Goal: Transaction & Acquisition: Book appointment/travel/reservation

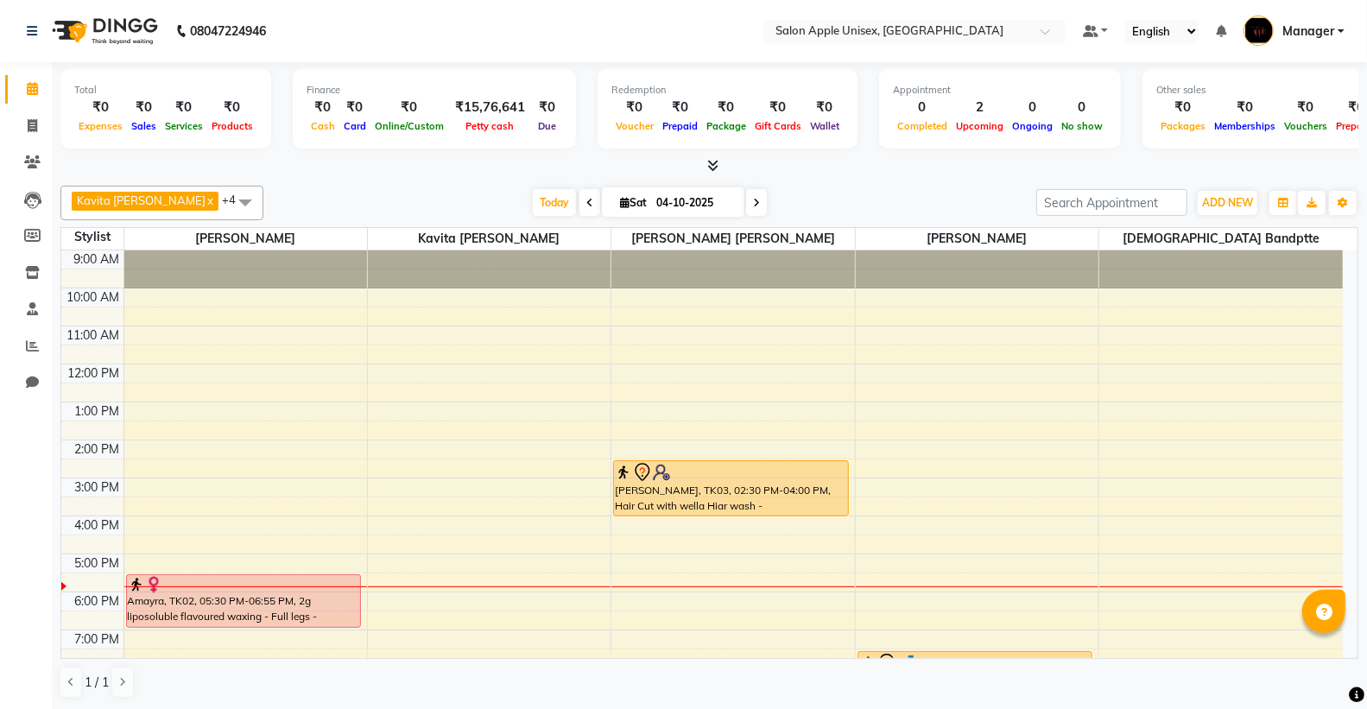
scroll to position [88, 0]
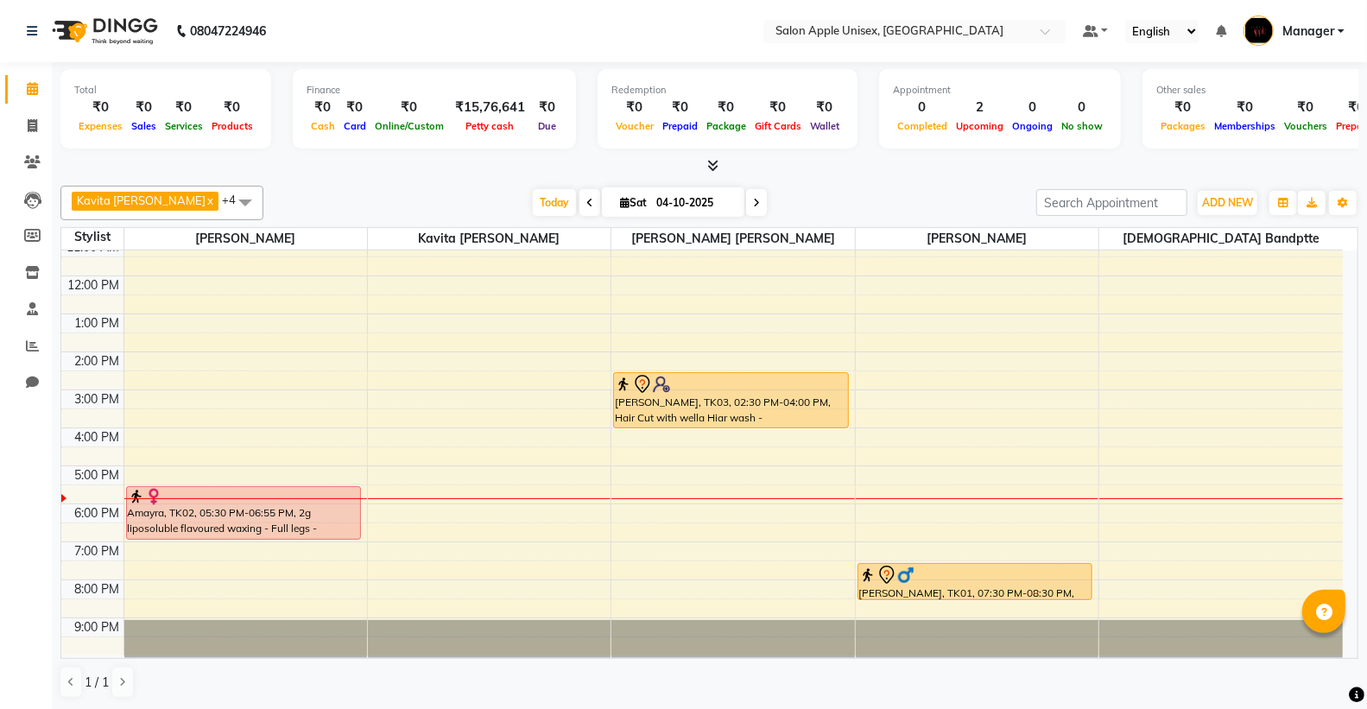
click at [753, 200] on icon at bounding box center [756, 203] width 7 height 10
type input "05-10-2025"
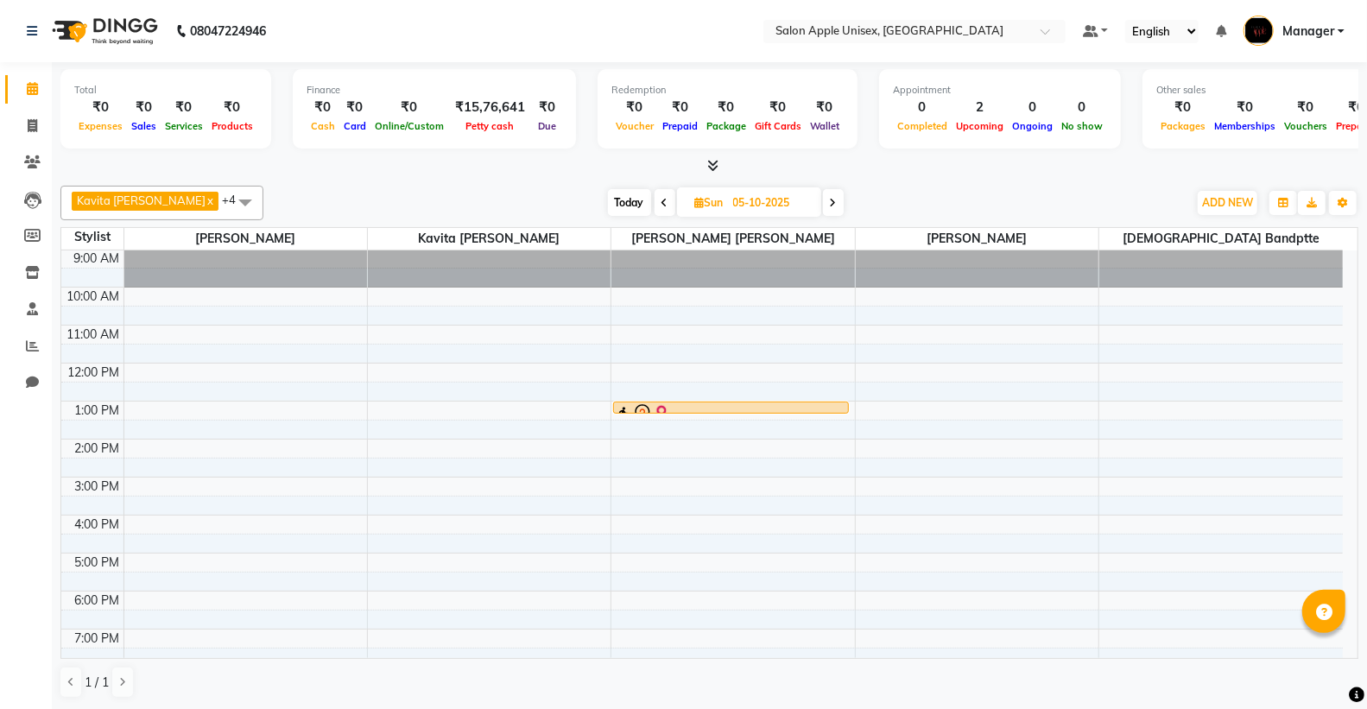
scroll to position [0, 0]
click at [741, 326] on td at bounding box center [734, 335] width 1220 height 19
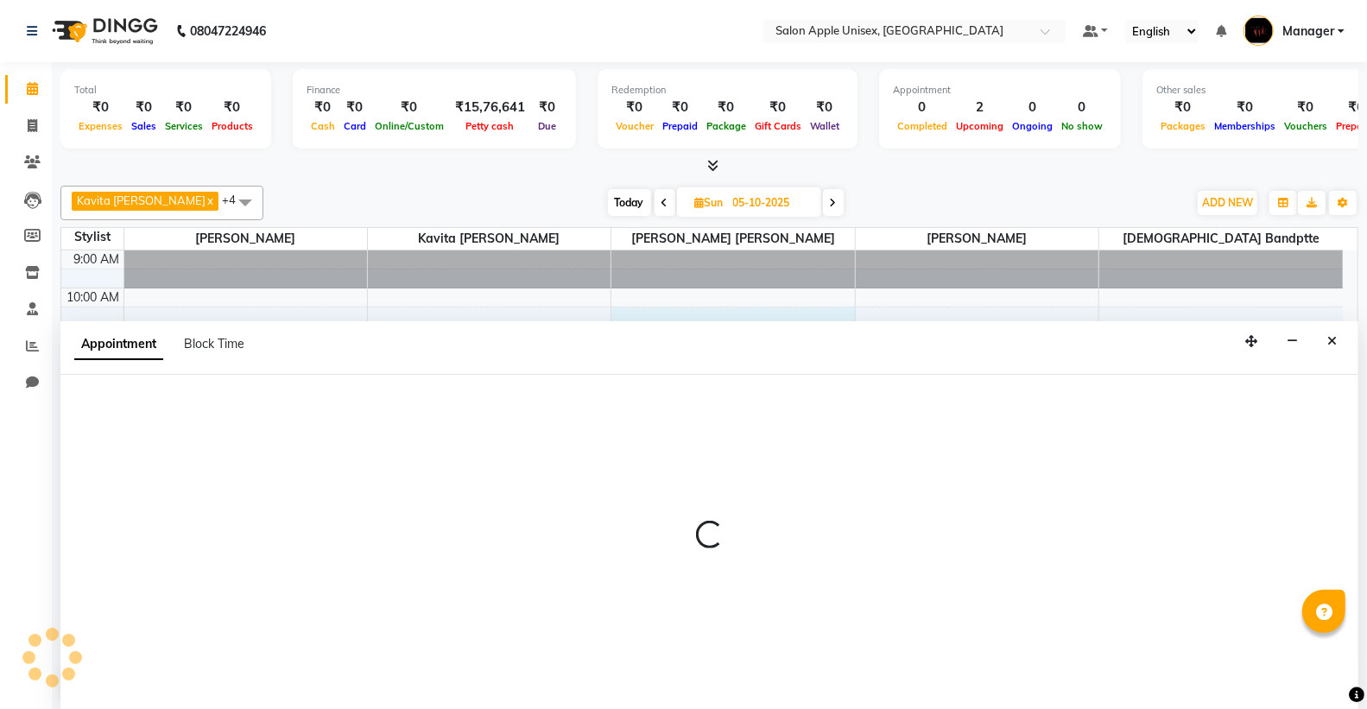
scroll to position [1, 0]
select select "85661"
select select "630"
select select "tentative"
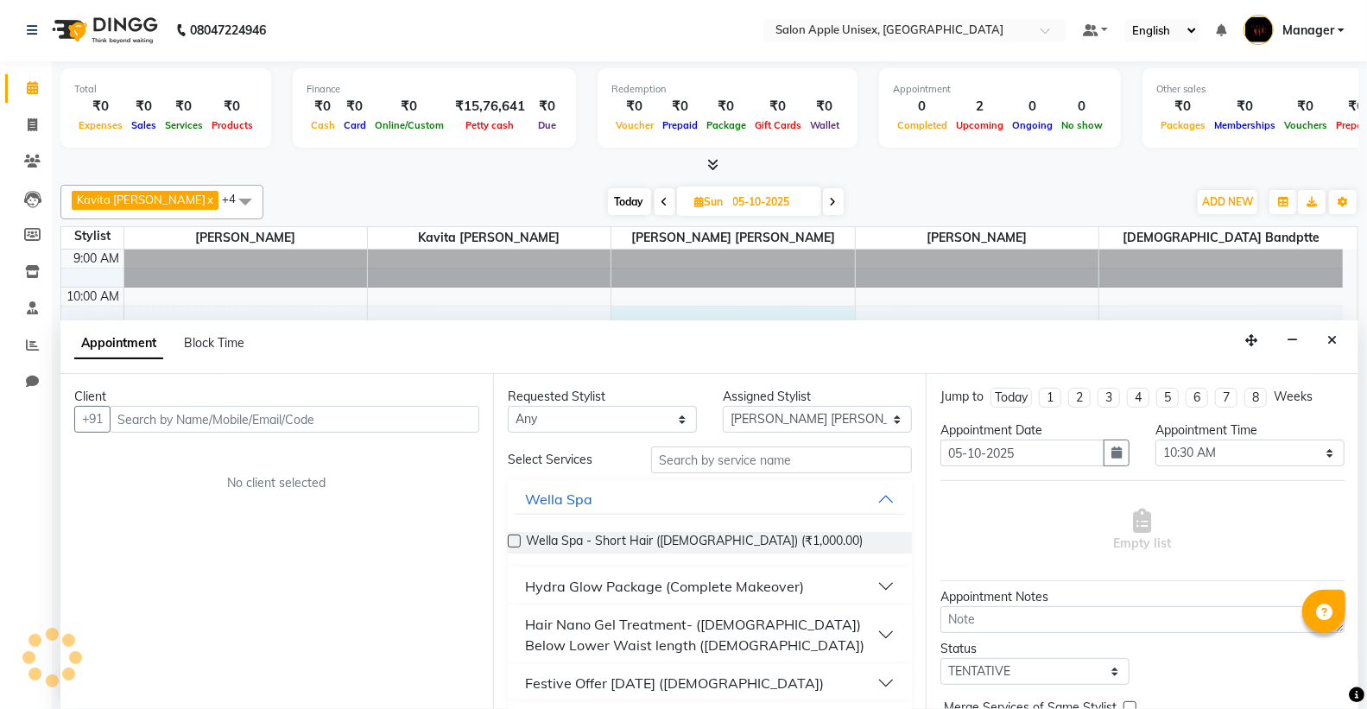
click at [339, 423] on input "text" at bounding box center [295, 419] width 370 height 27
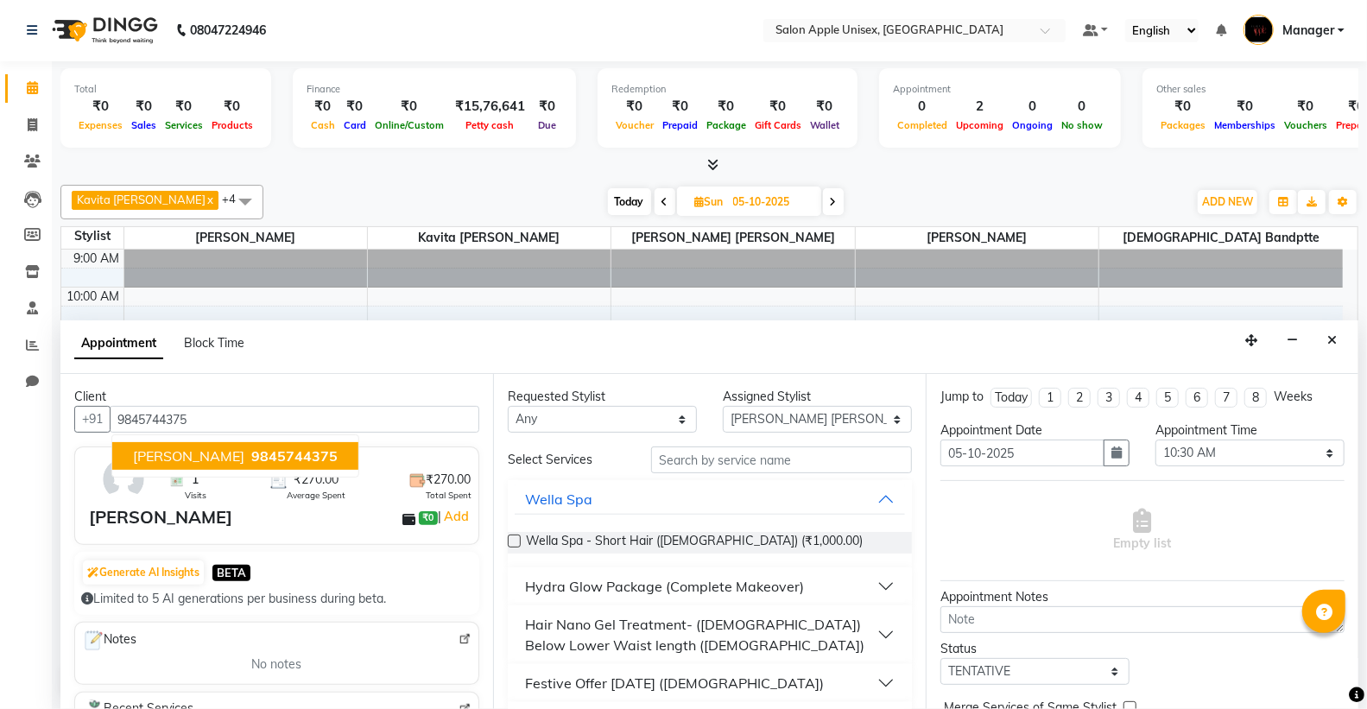
click at [147, 450] on span "[PERSON_NAME]" at bounding box center [188, 455] width 111 height 17
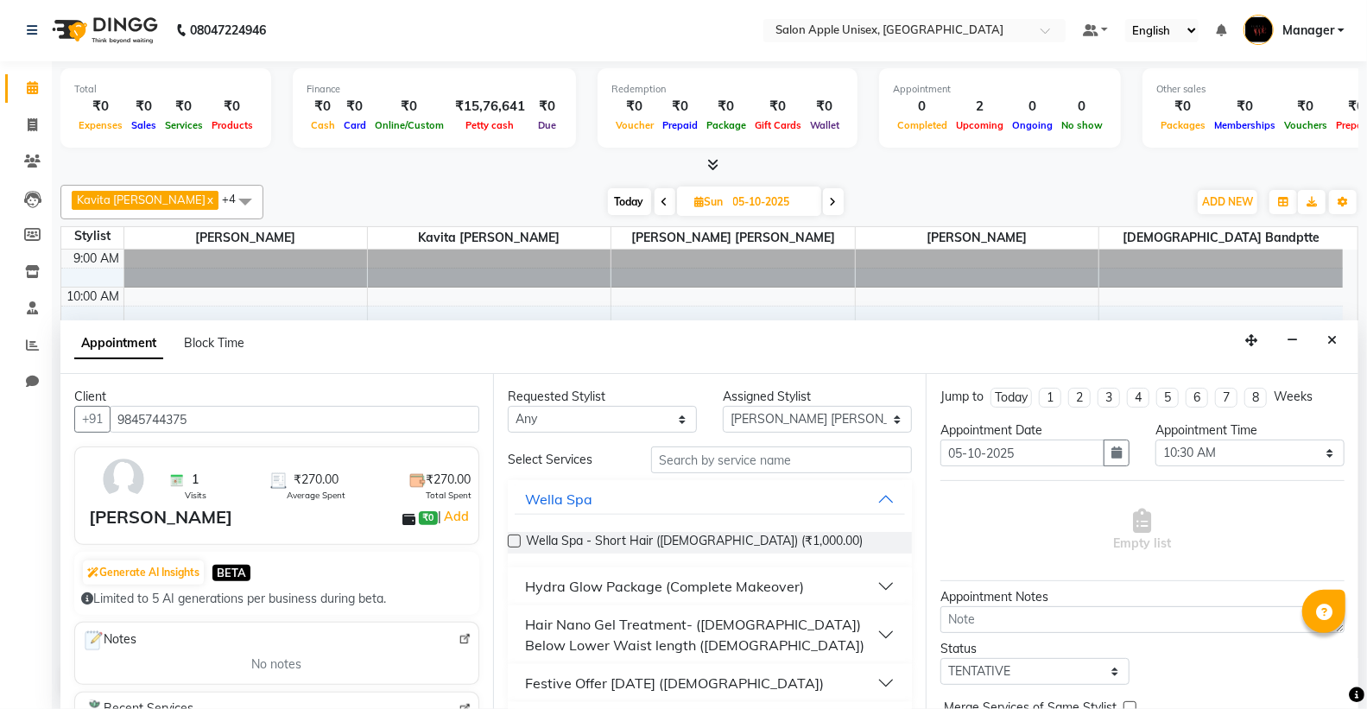
type input "9845744375"
click at [695, 458] on input "text" at bounding box center [781, 460] width 261 height 27
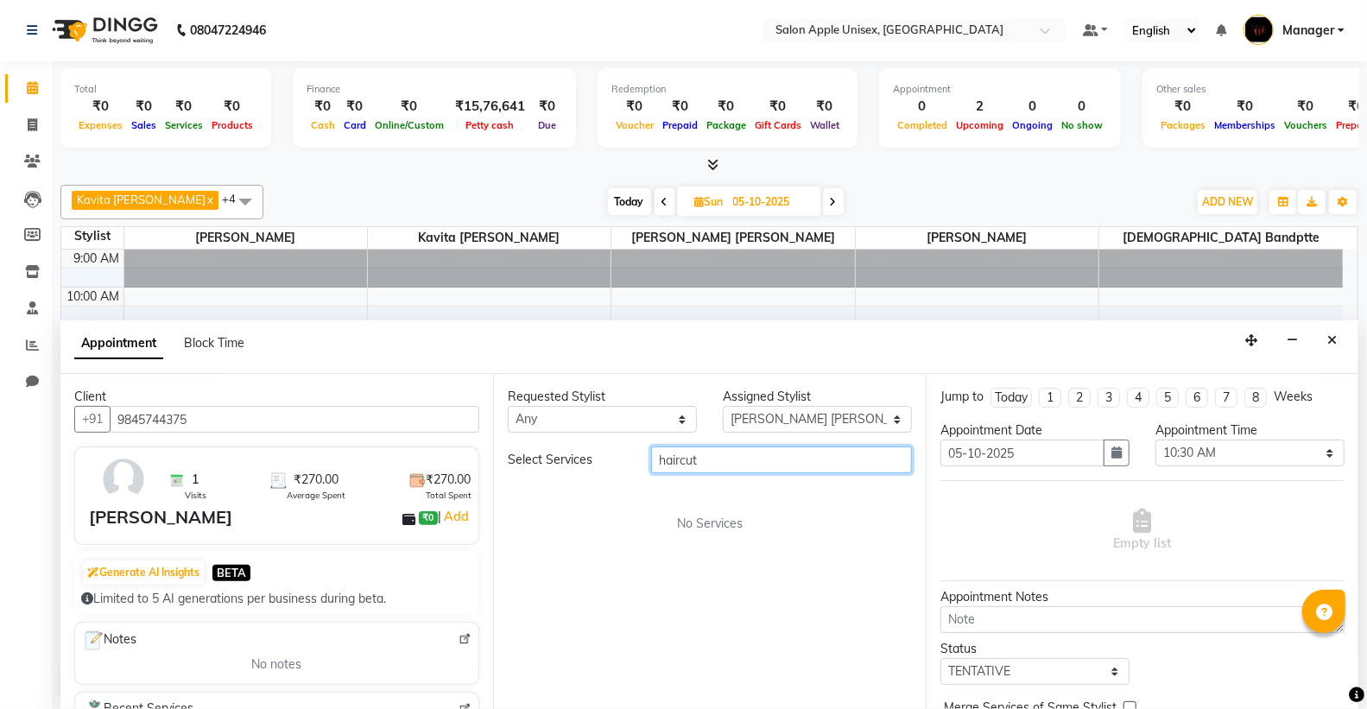
click at [839, 456] on input "haircut" at bounding box center [781, 460] width 261 height 27
type input "haircut"
drag, startPoint x: 722, startPoint y: 463, endPoint x: 607, endPoint y: 477, distance: 115.7
click at [607, 477] on div "Select Services haircut No Services" at bounding box center [710, 490] width 404 height 86
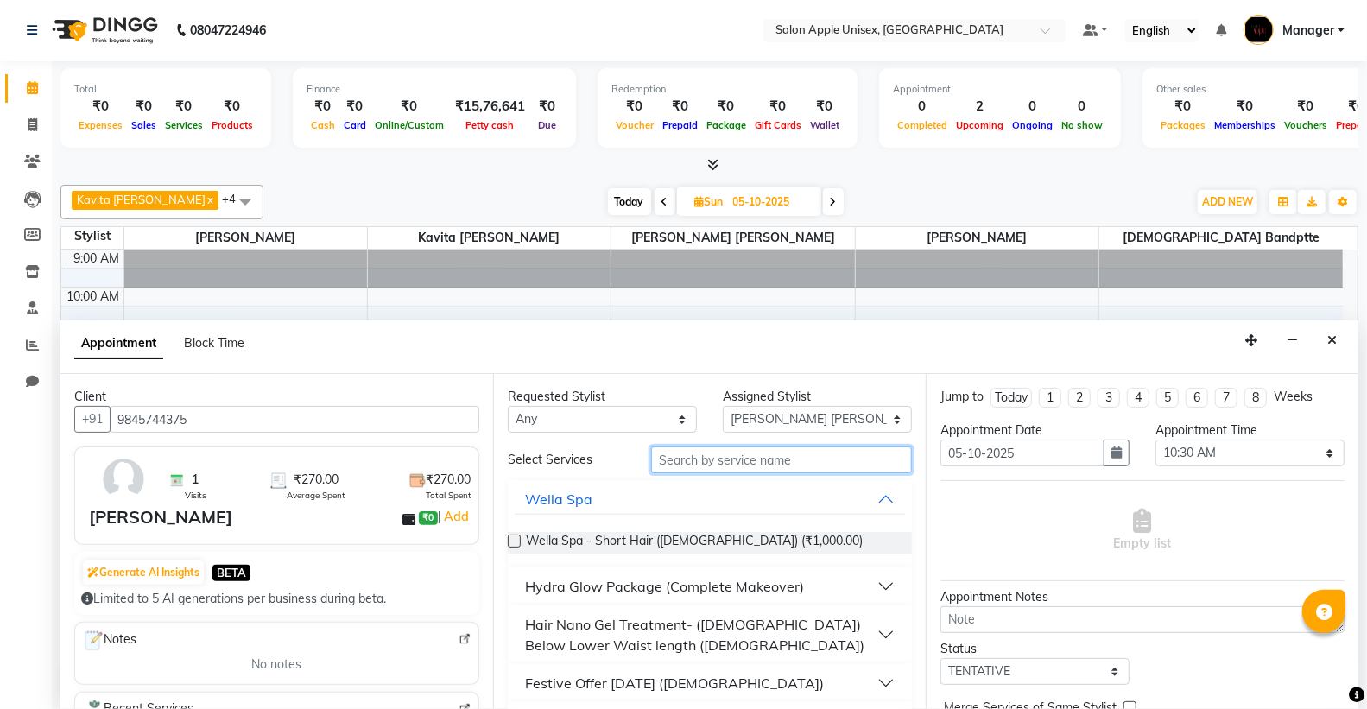
click at [724, 451] on input "text" at bounding box center [781, 460] width 261 height 27
type input "h"
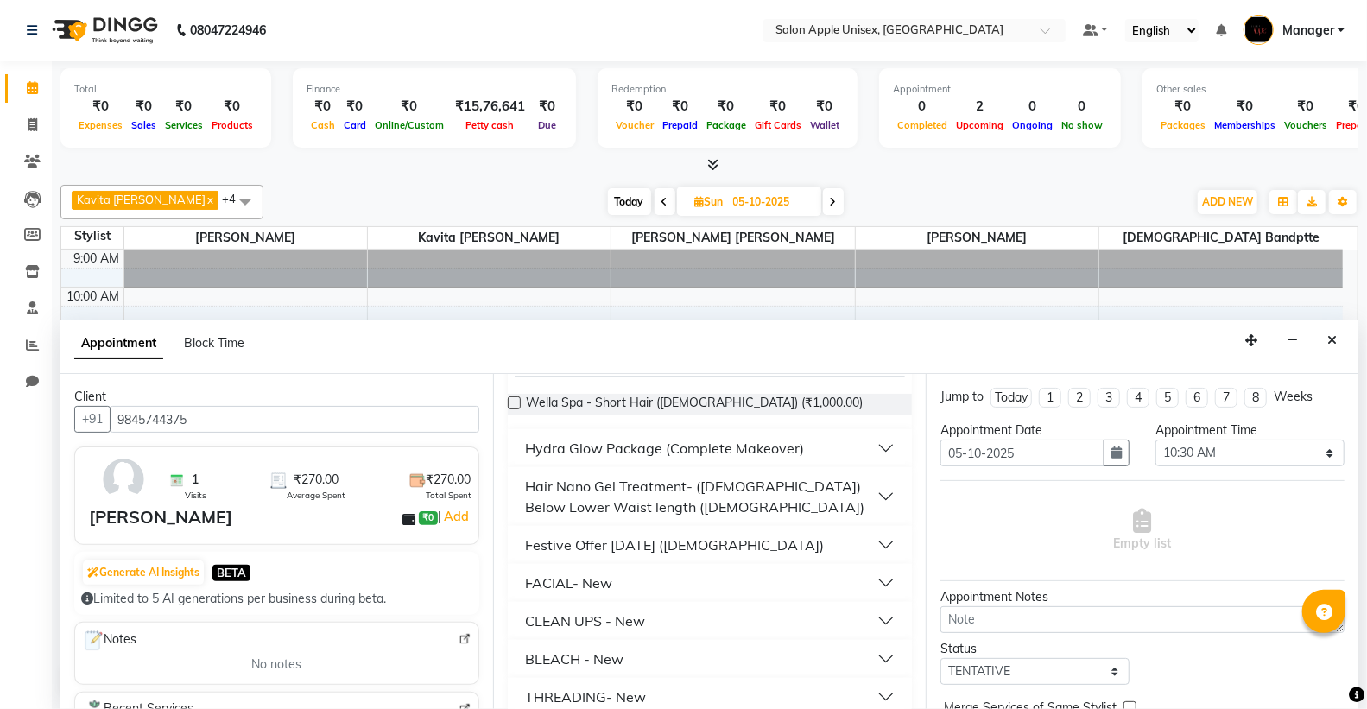
scroll to position [0, 0]
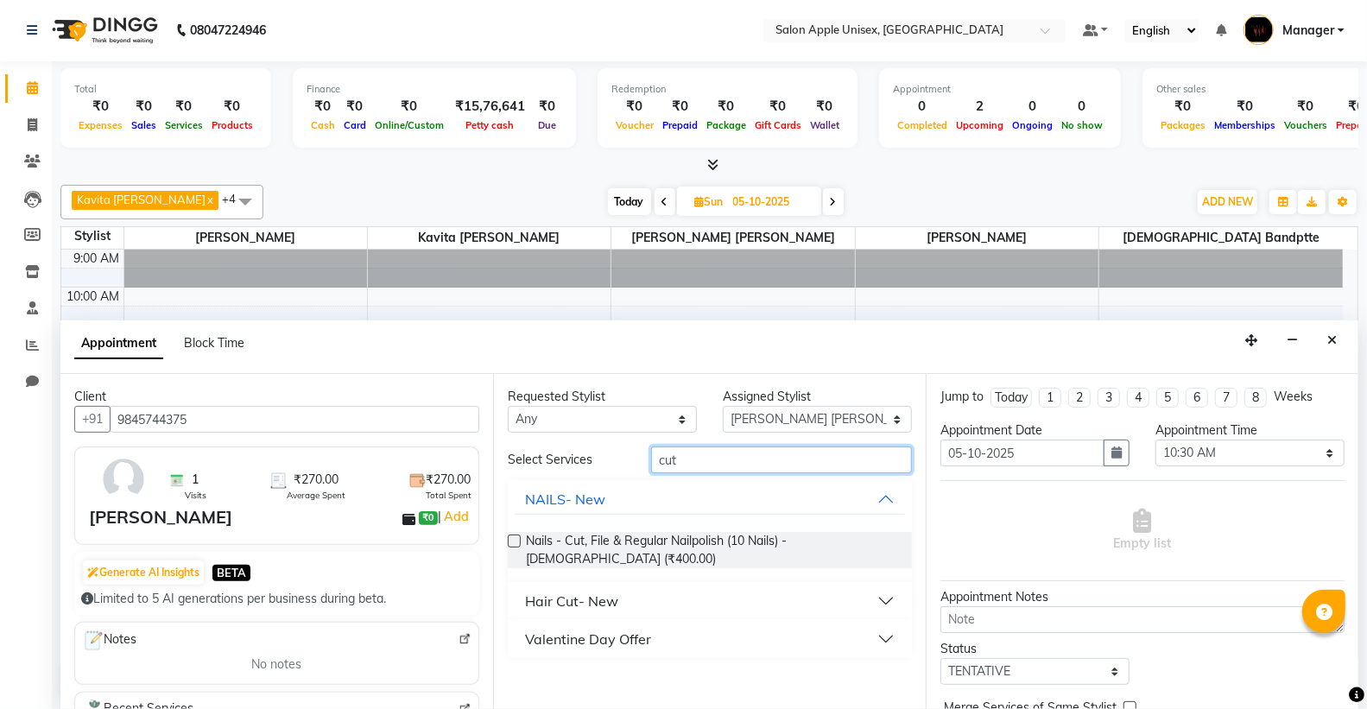
type input "cut"
click at [576, 591] on div "Hair Cut- New" at bounding box center [571, 601] width 93 height 21
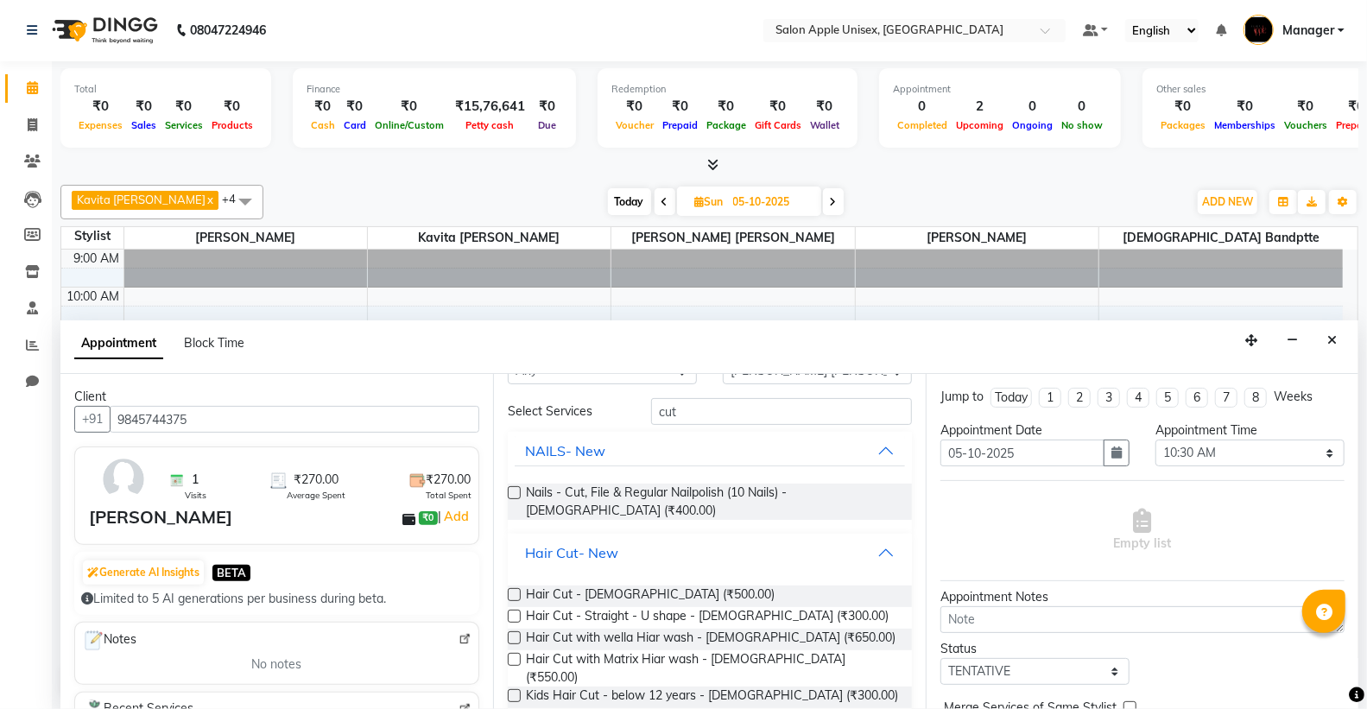
scroll to position [96, 0]
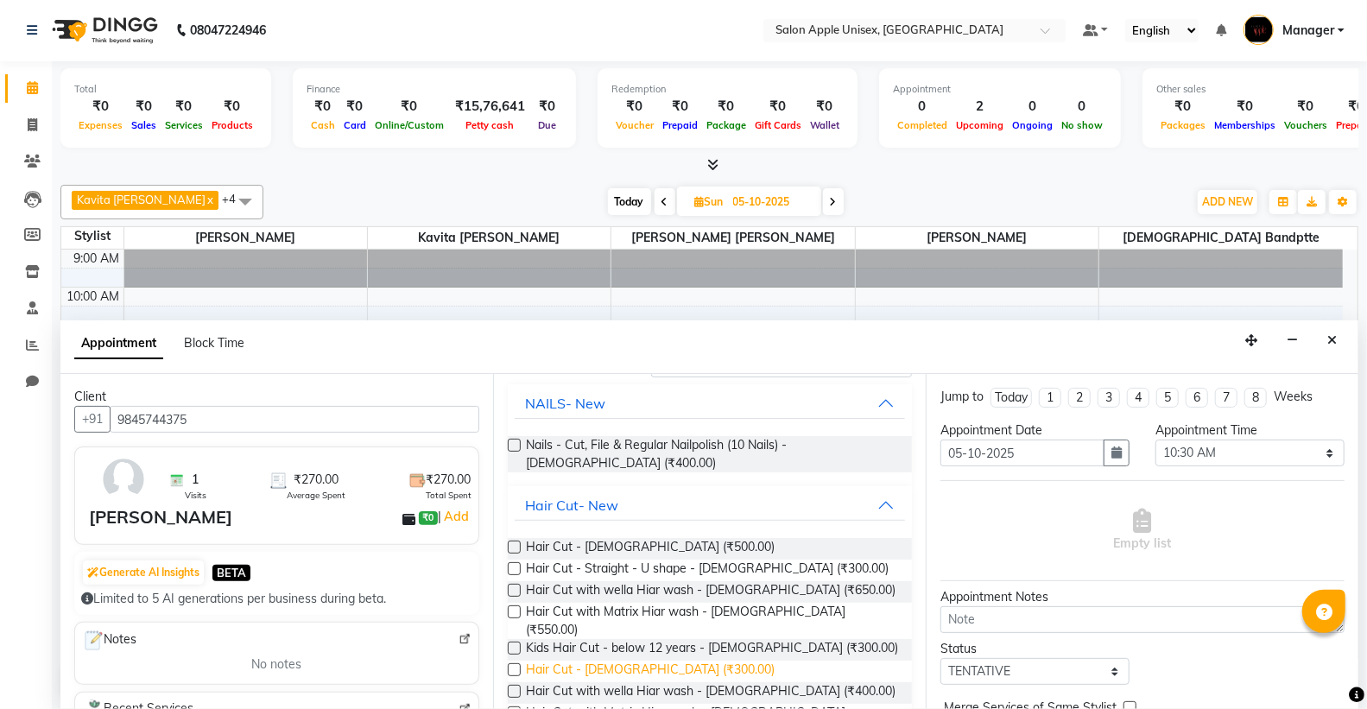
click at [593, 661] on span "Hair Cut - [DEMOGRAPHIC_DATA] (₹300.00)" at bounding box center [650, 672] width 249 height 22
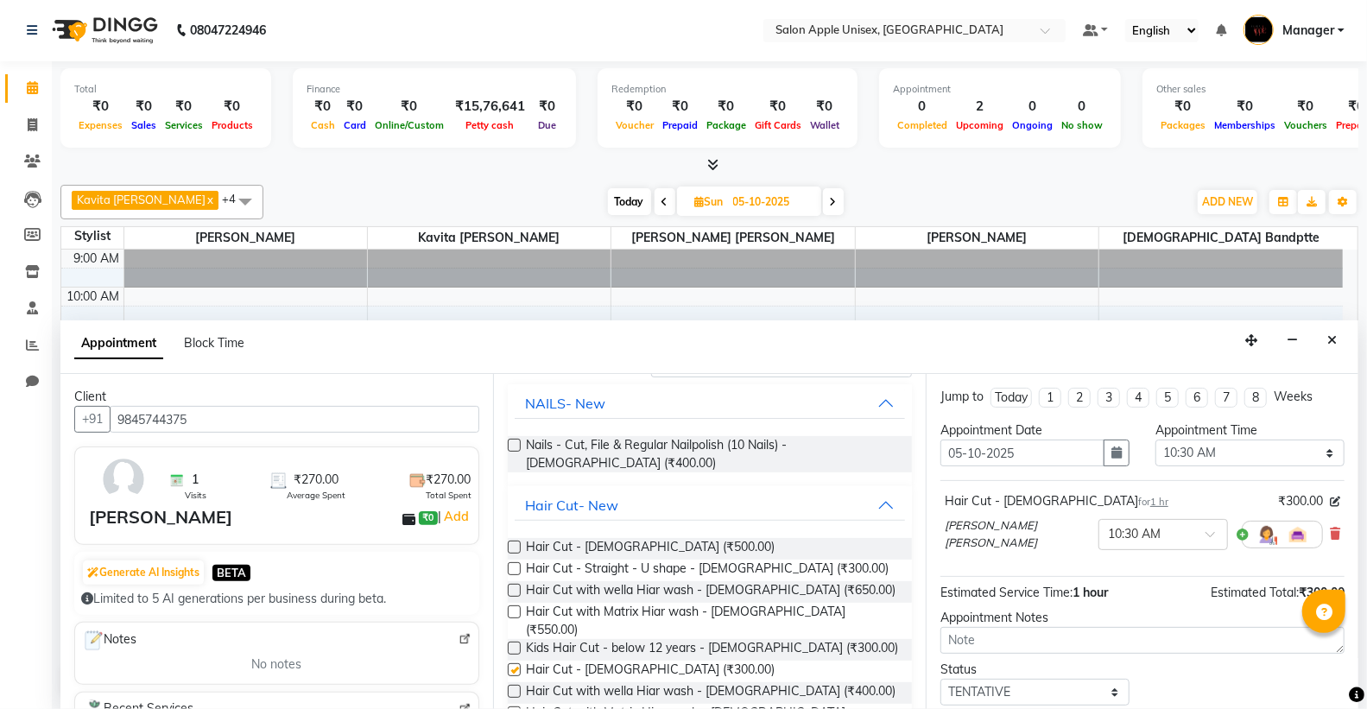
checkbox input "false"
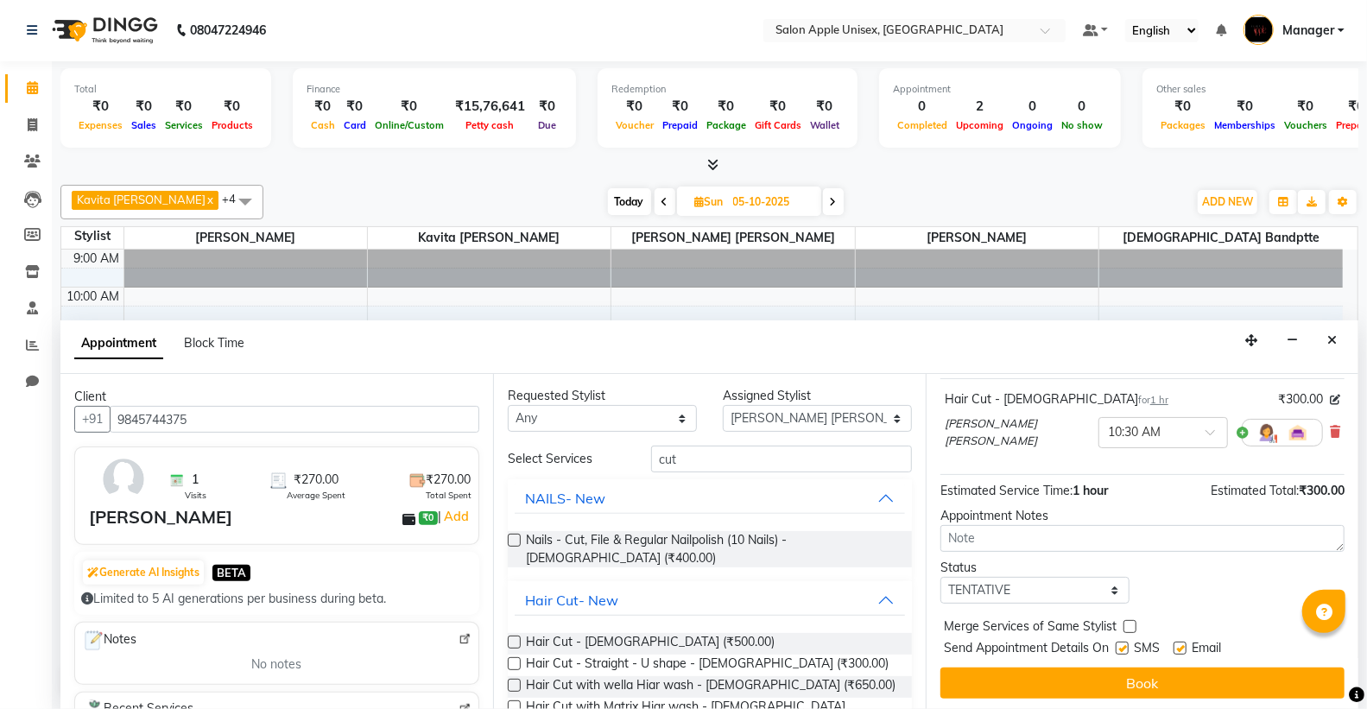
scroll to position [0, 0]
drag, startPoint x: 1149, startPoint y: 677, endPoint x: 1139, endPoint y: 676, distance: 10.4
click at [1145, 678] on button "Book" at bounding box center [1143, 683] width 404 height 31
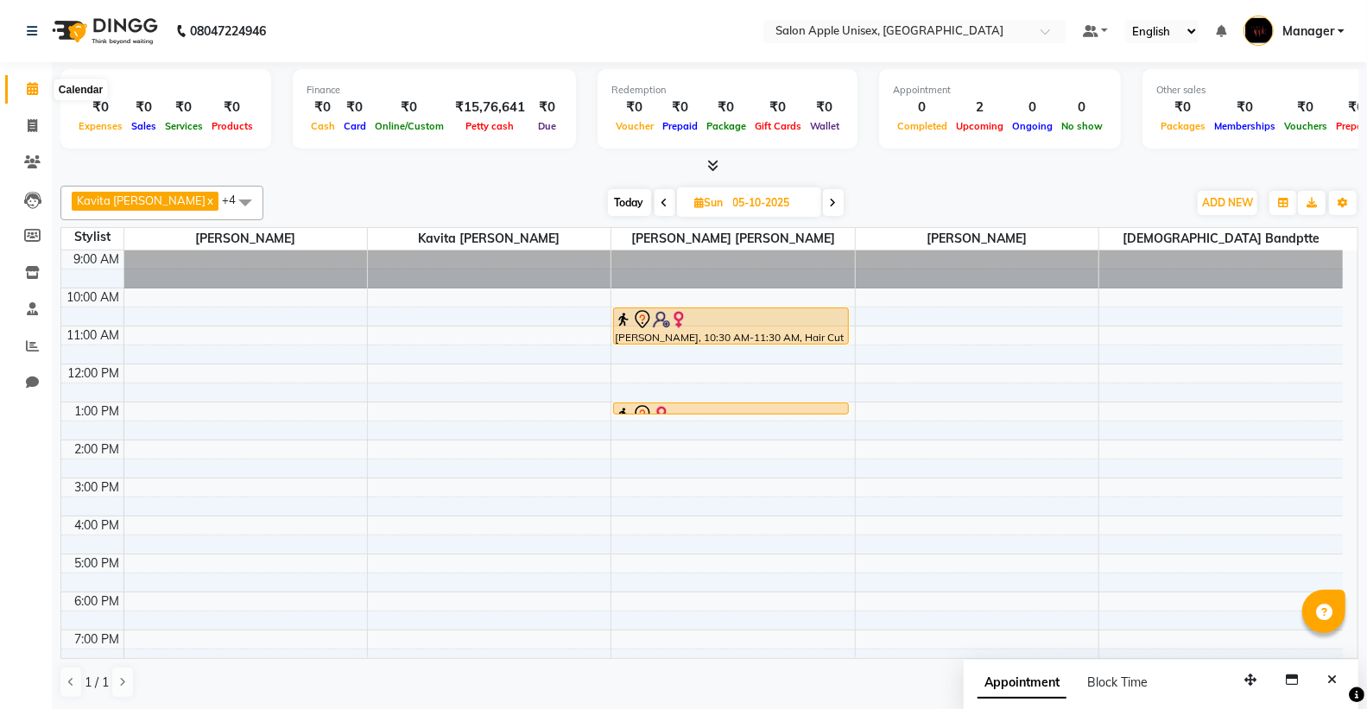
click at [22, 81] on span at bounding box center [32, 89] width 30 height 20
click at [28, 97] on span at bounding box center [32, 89] width 30 height 20
click at [36, 92] on icon at bounding box center [32, 88] width 11 height 13
click at [36, 95] on icon at bounding box center [32, 88] width 11 height 13
click at [661, 214] on span at bounding box center [665, 202] width 21 height 27
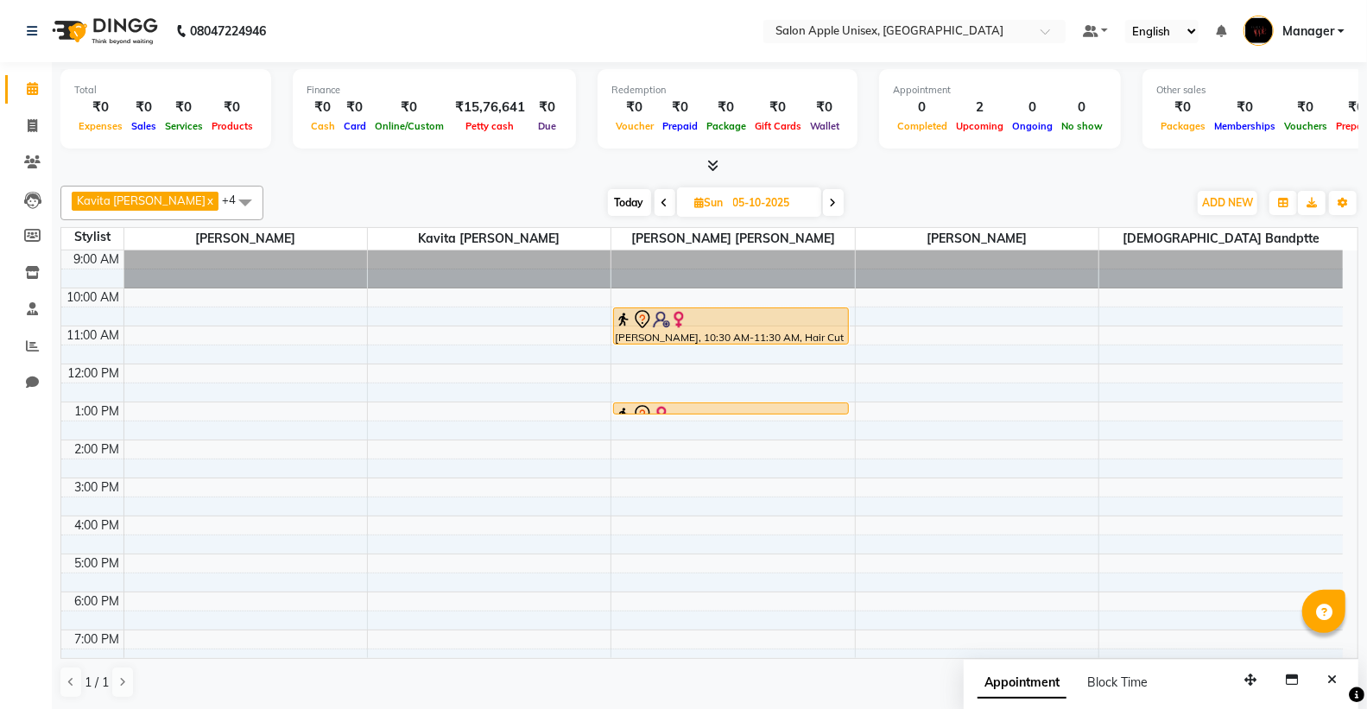
type input "04-10-2025"
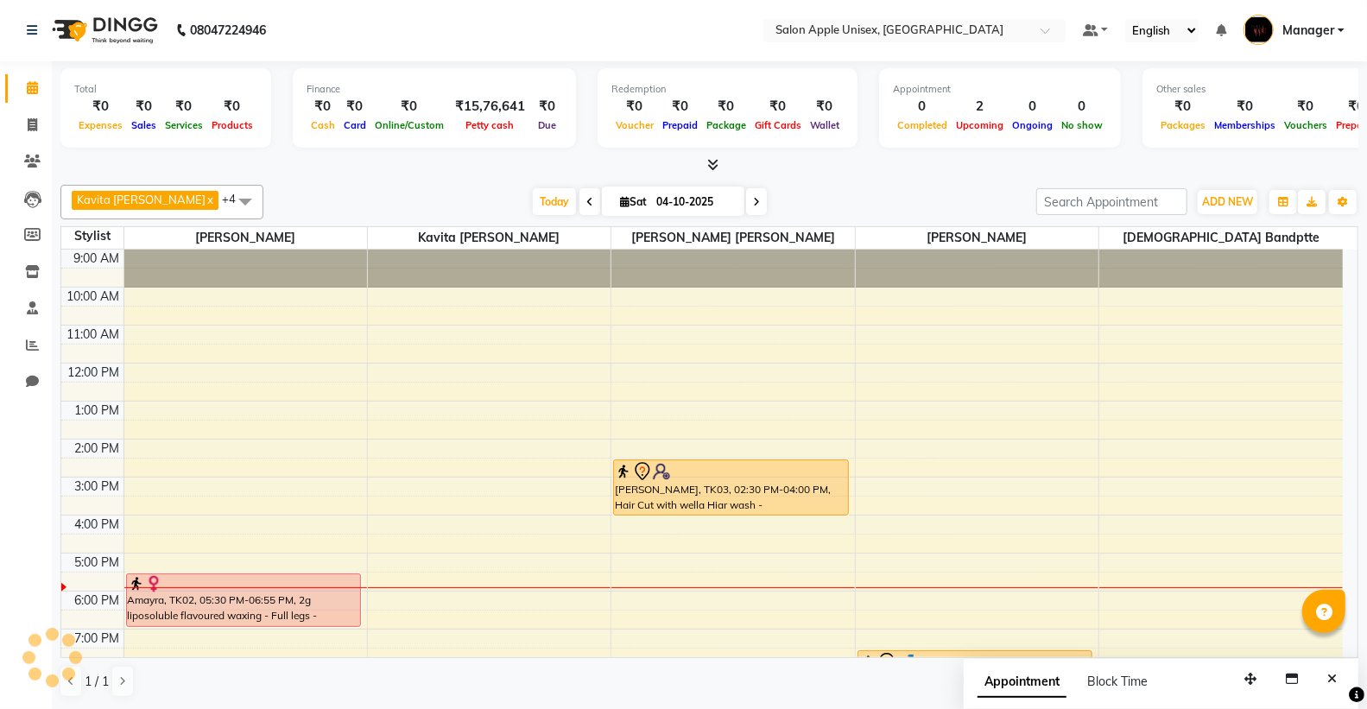
scroll to position [87, 0]
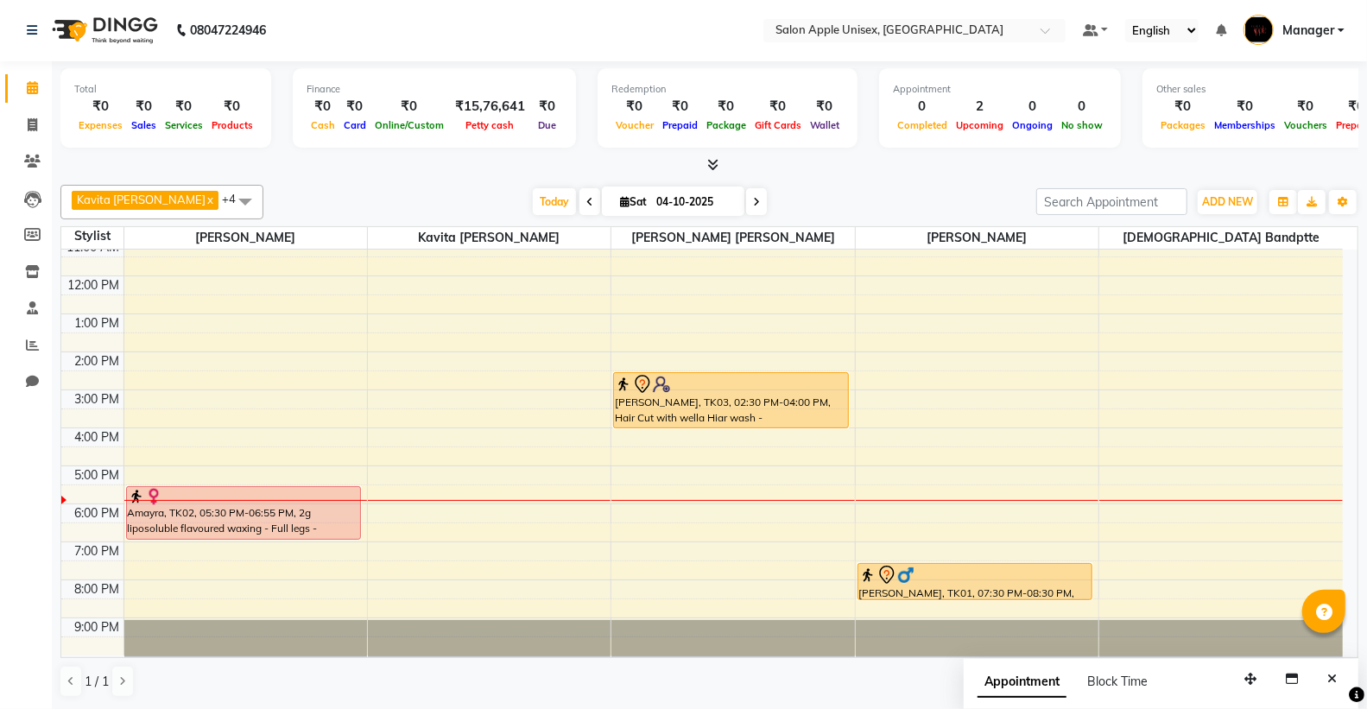
click at [936, 497] on div "9:00 AM 10:00 AM 11:00 AM 12:00 PM 1:00 PM 2:00 PM 3:00 PM 4:00 PM 5:00 PM 6:00…" at bounding box center [702, 408] width 1282 height 493
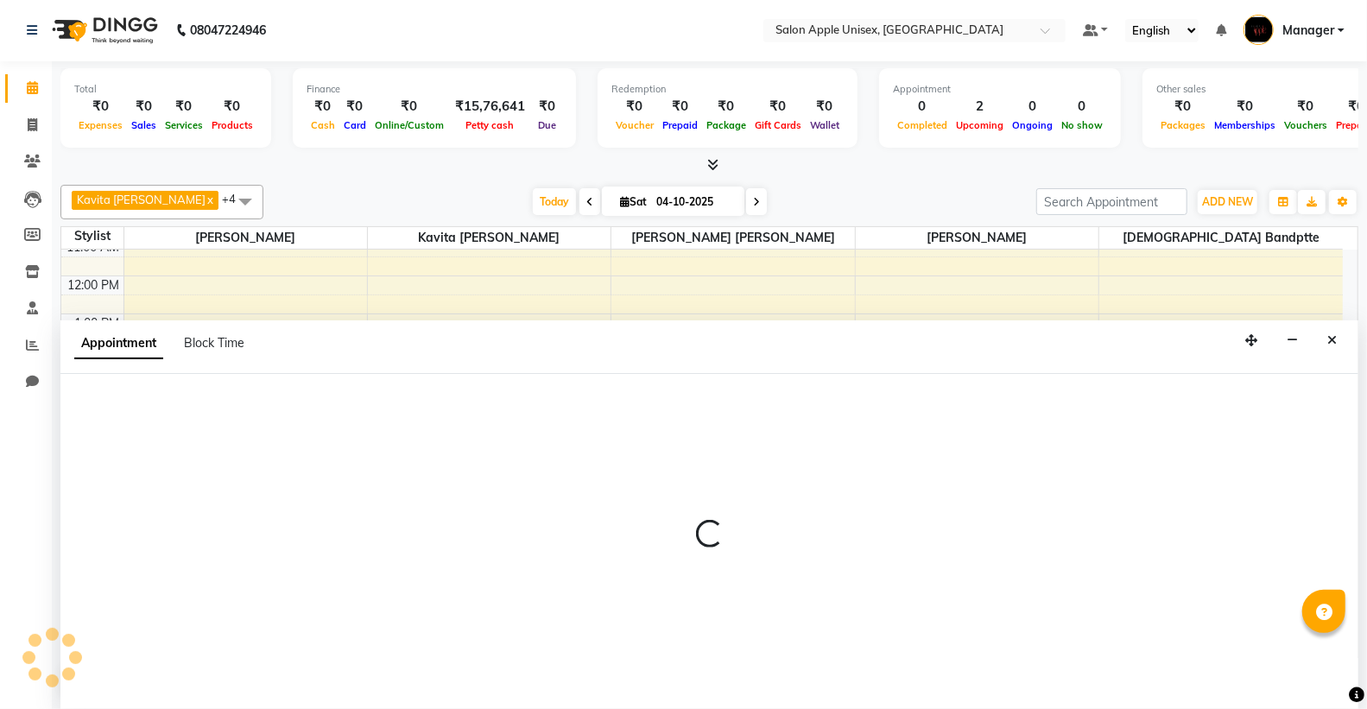
select select "85660"
select select "1050"
select select "tentative"
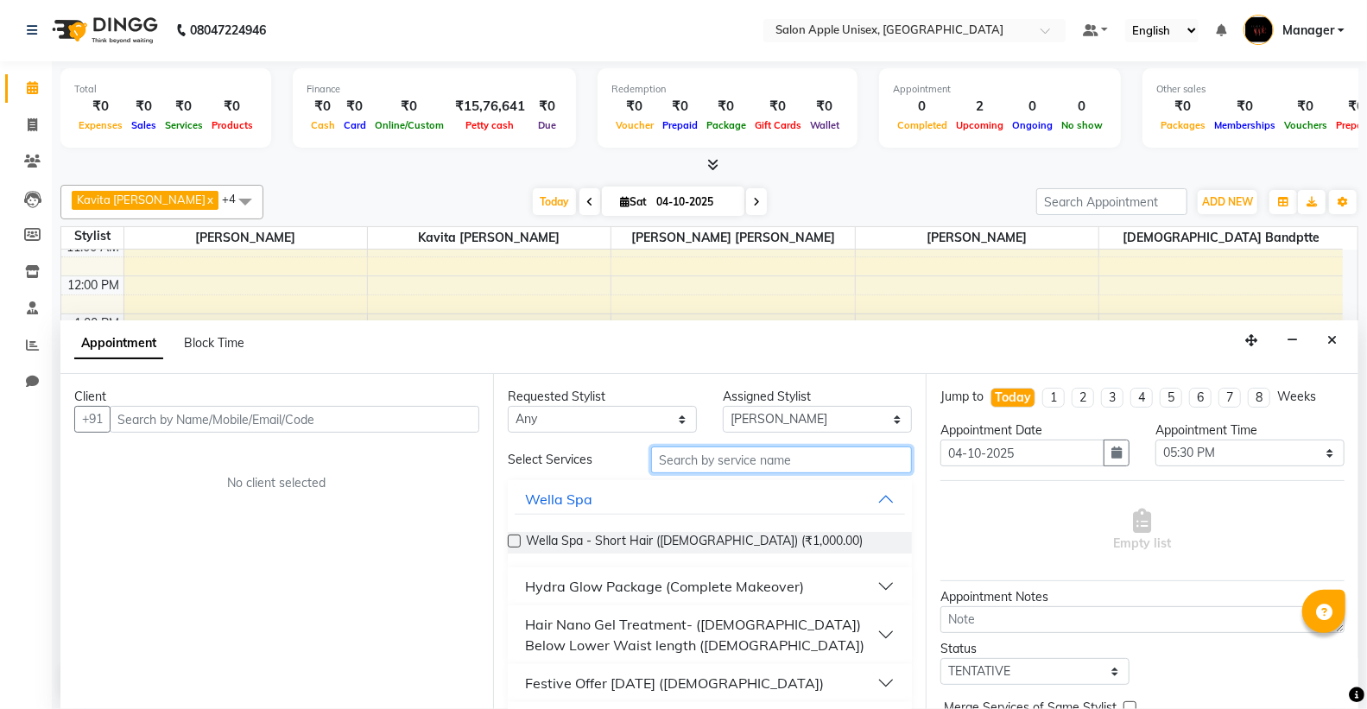
click at [724, 463] on input "text" at bounding box center [781, 460] width 261 height 27
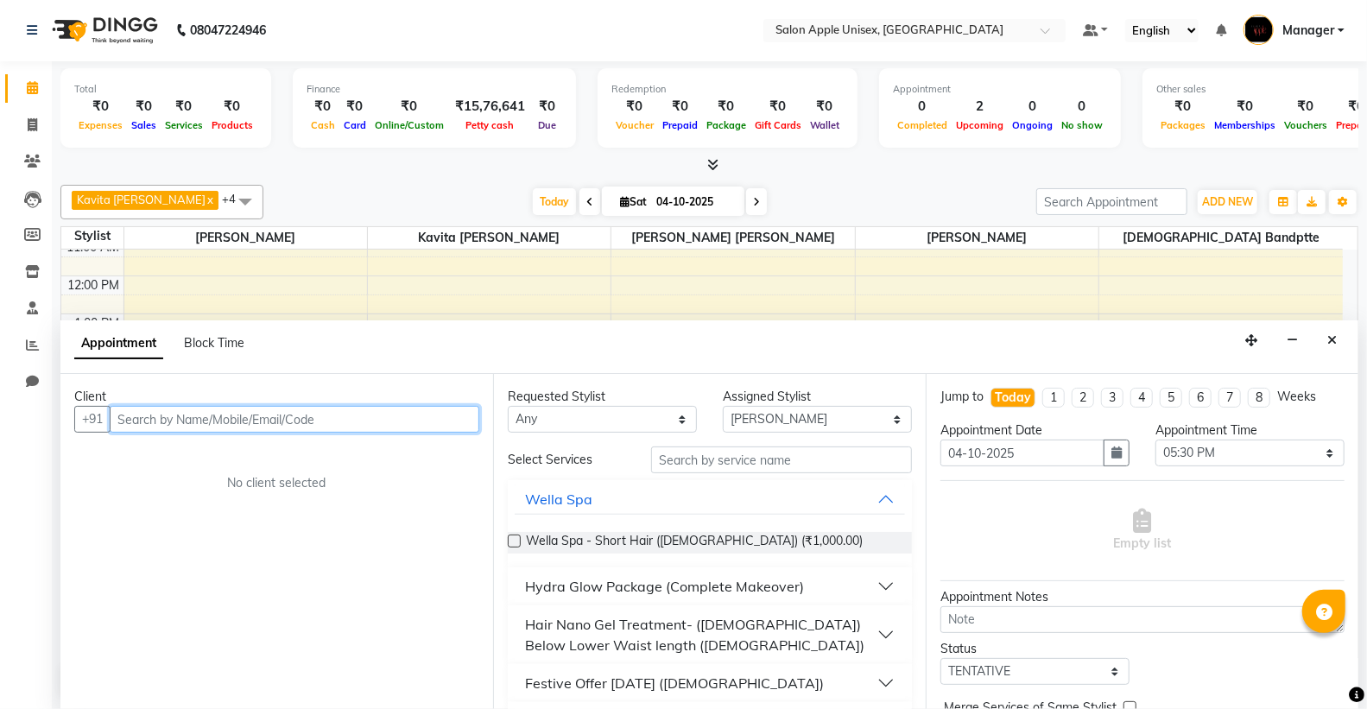
click at [447, 416] on input "text" at bounding box center [295, 419] width 370 height 27
drag, startPoint x: 395, startPoint y: 419, endPoint x: 403, endPoint y: 416, distance: 9.3
click at [403, 416] on input "text" at bounding box center [295, 419] width 370 height 27
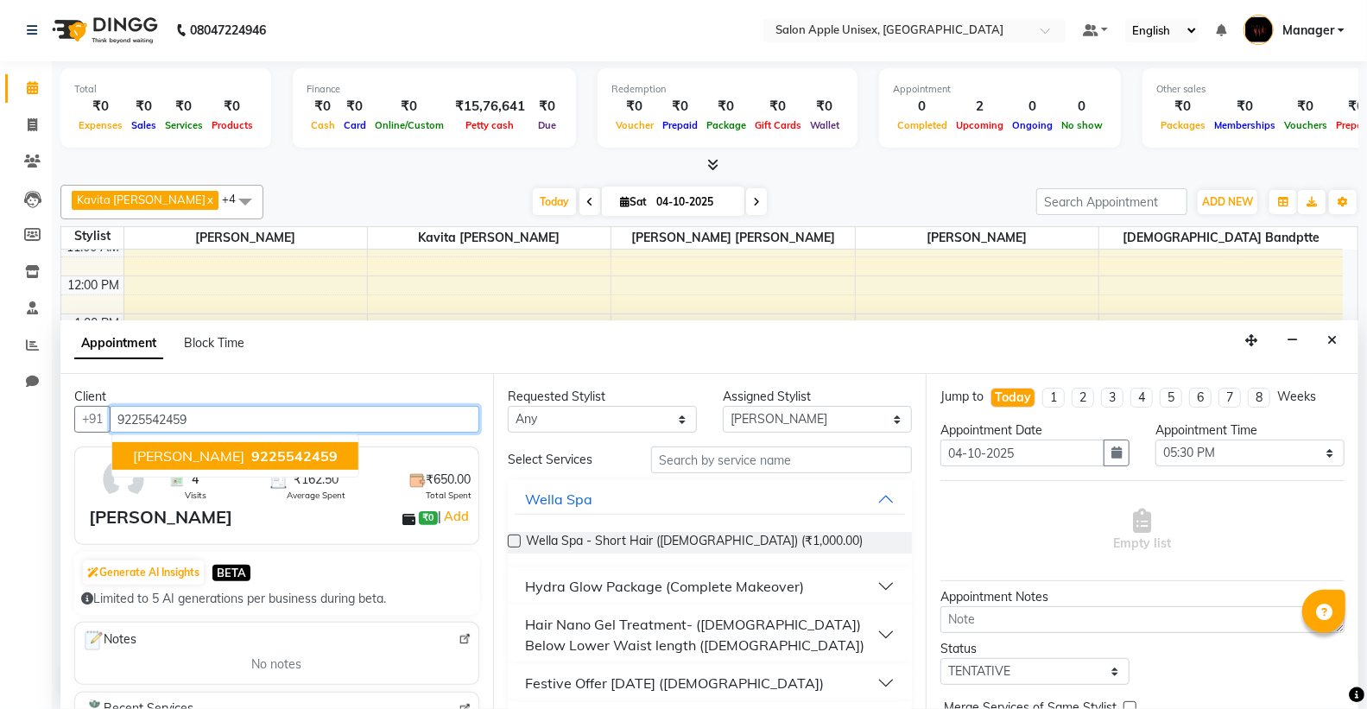
click at [251, 460] on span "9225542459" at bounding box center [294, 455] width 86 height 17
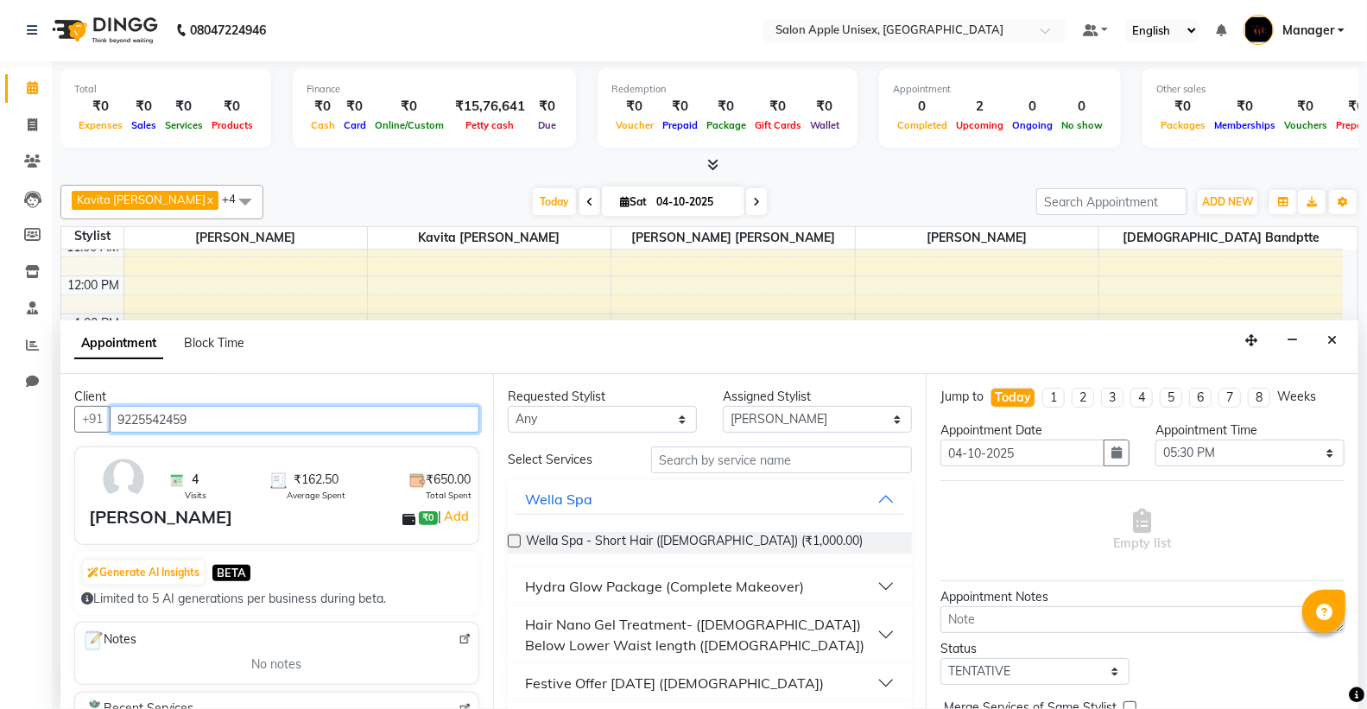
type input "9225542459"
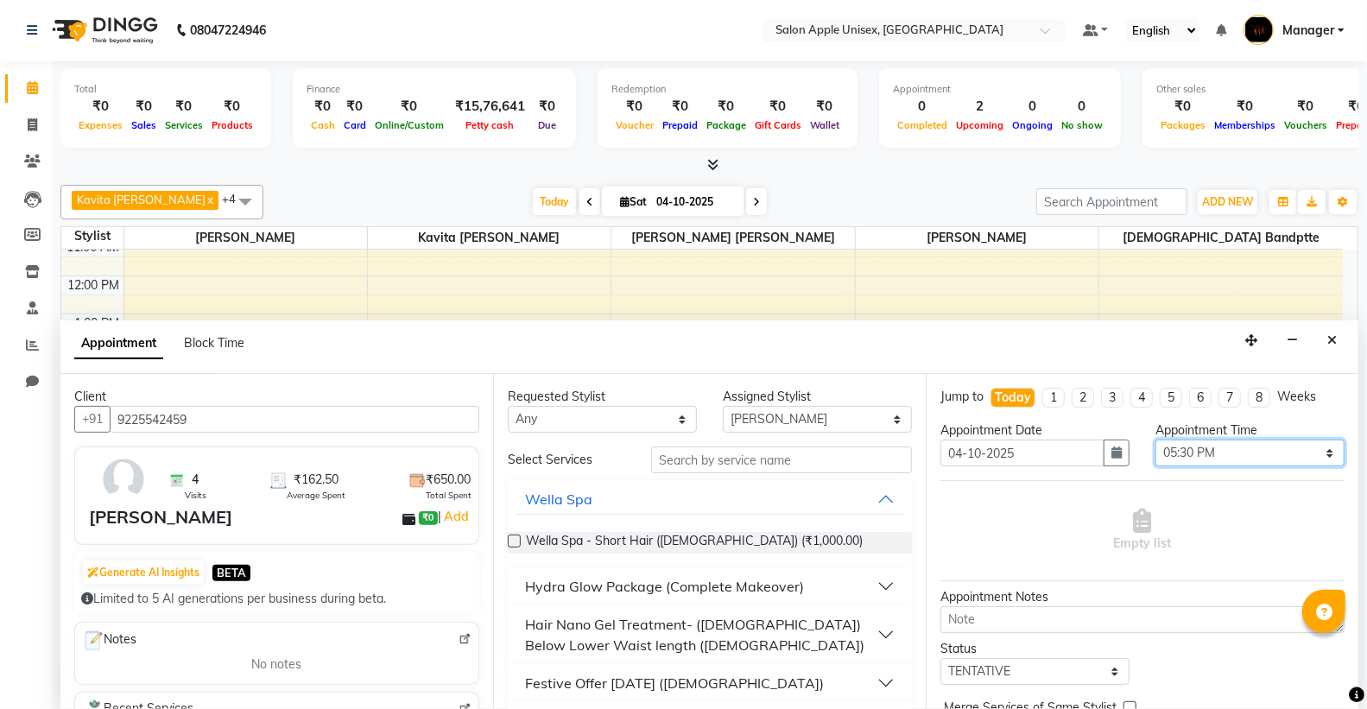
click at [1221, 455] on select "Select 10:00 AM 10:15 AM 10:30 AM 10:45 AM 11:00 AM 11:15 AM 11:30 AM 11:45 AM …" at bounding box center [1250, 453] width 189 height 27
click at [1185, 447] on select "Select 10:00 AM 10:15 AM 10:30 AM 10:45 AM 11:00 AM 11:15 AM 11:30 AM 11:45 AM …" at bounding box center [1250, 454] width 189 height 27
select select "1110"
click at [1156, 441] on select "Select 10:00 AM 10:15 AM 10:30 AM 10:45 AM 11:00 AM 11:15 AM 11:30 AM 11:45 AM …" at bounding box center [1250, 454] width 189 height 27
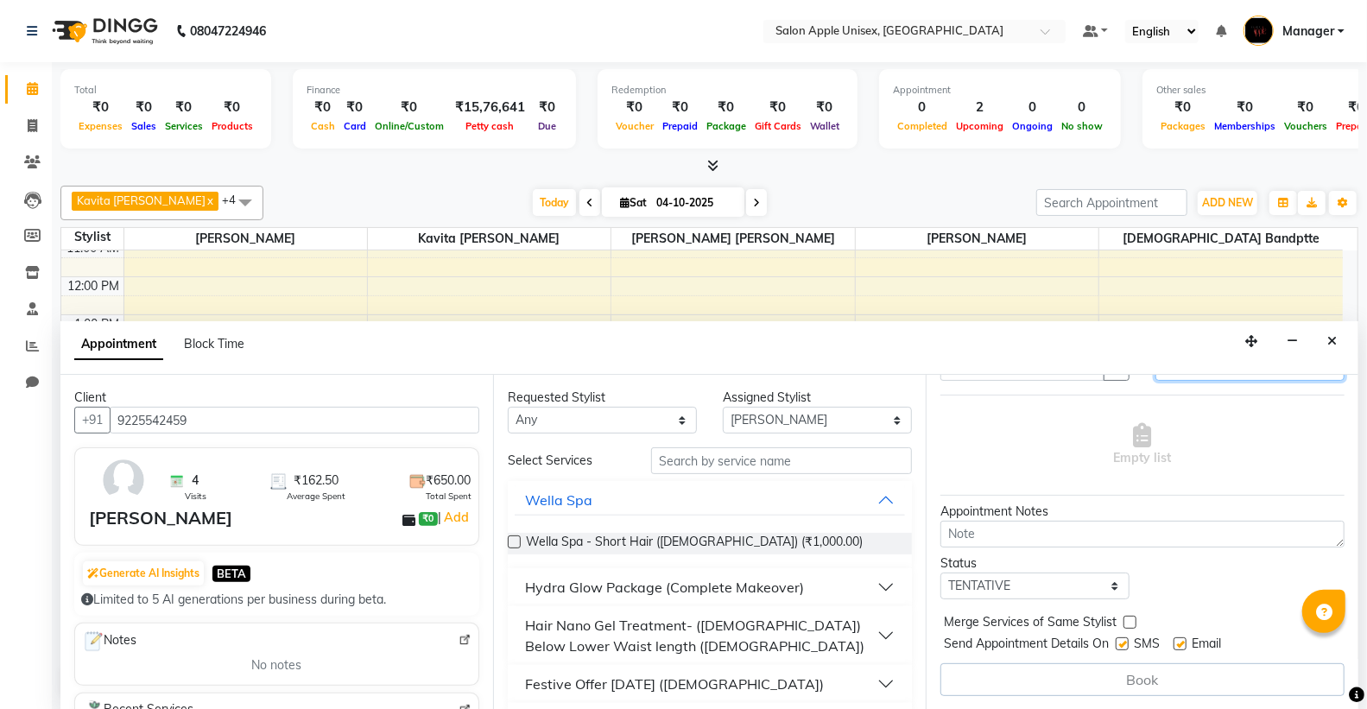
scroll to position [1, 0]
click at [749, 447] on input "text" at bounding box center [781, 460] width 261 height 27
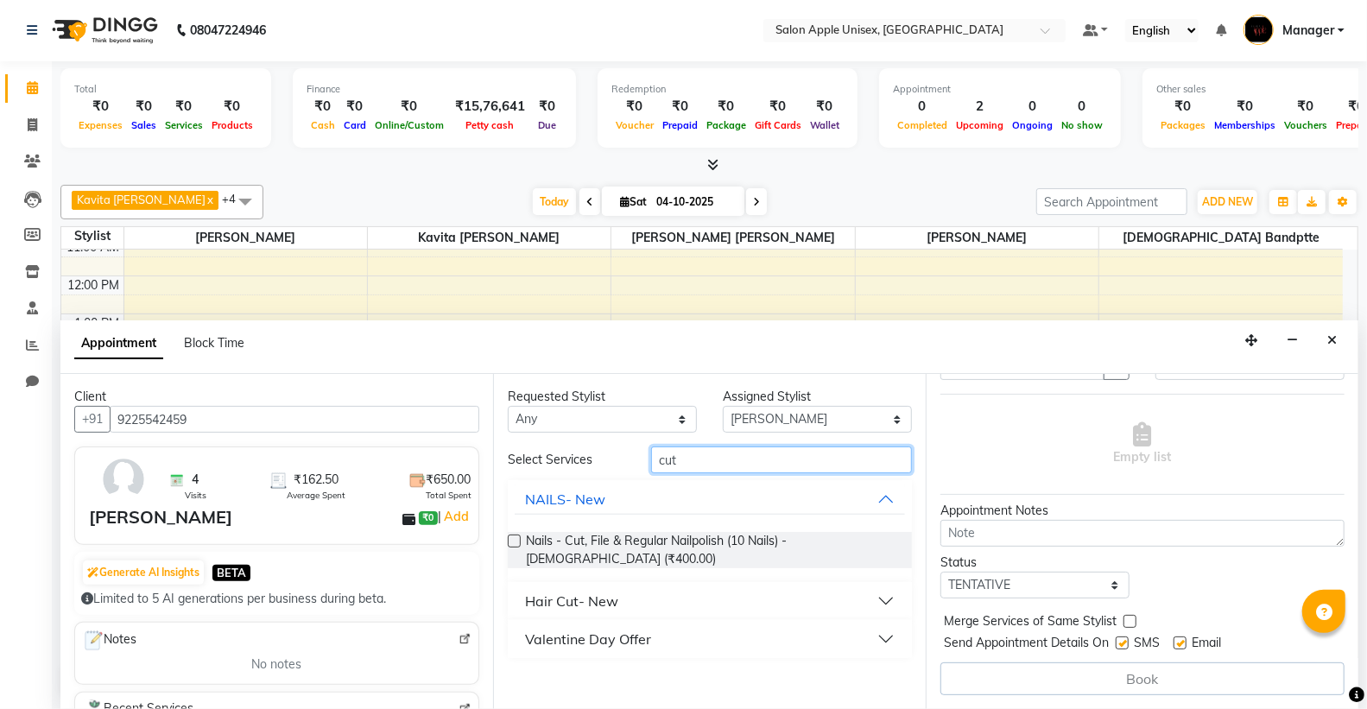
type input "cut"
click at [619, 589] on button "Hair Cut- New" at bounding box center [710, 601] width 390 height 31
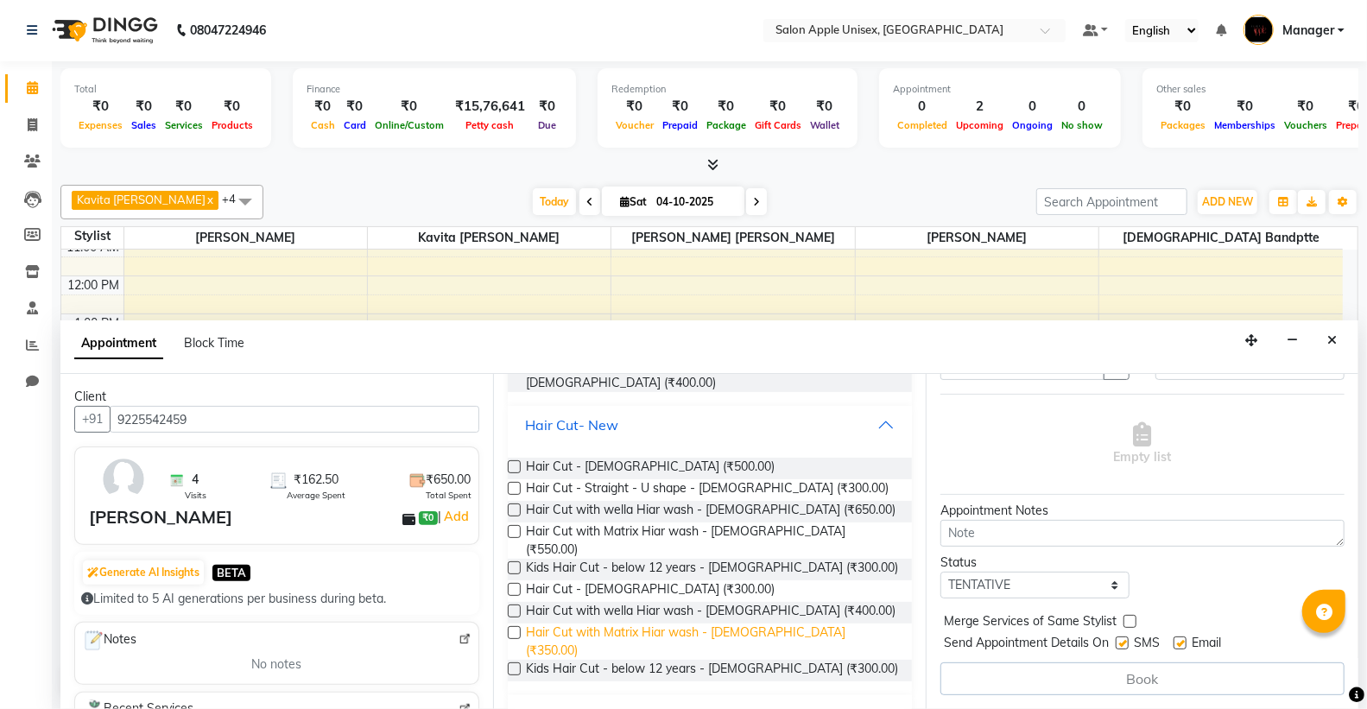
scroll to position [184, 0]
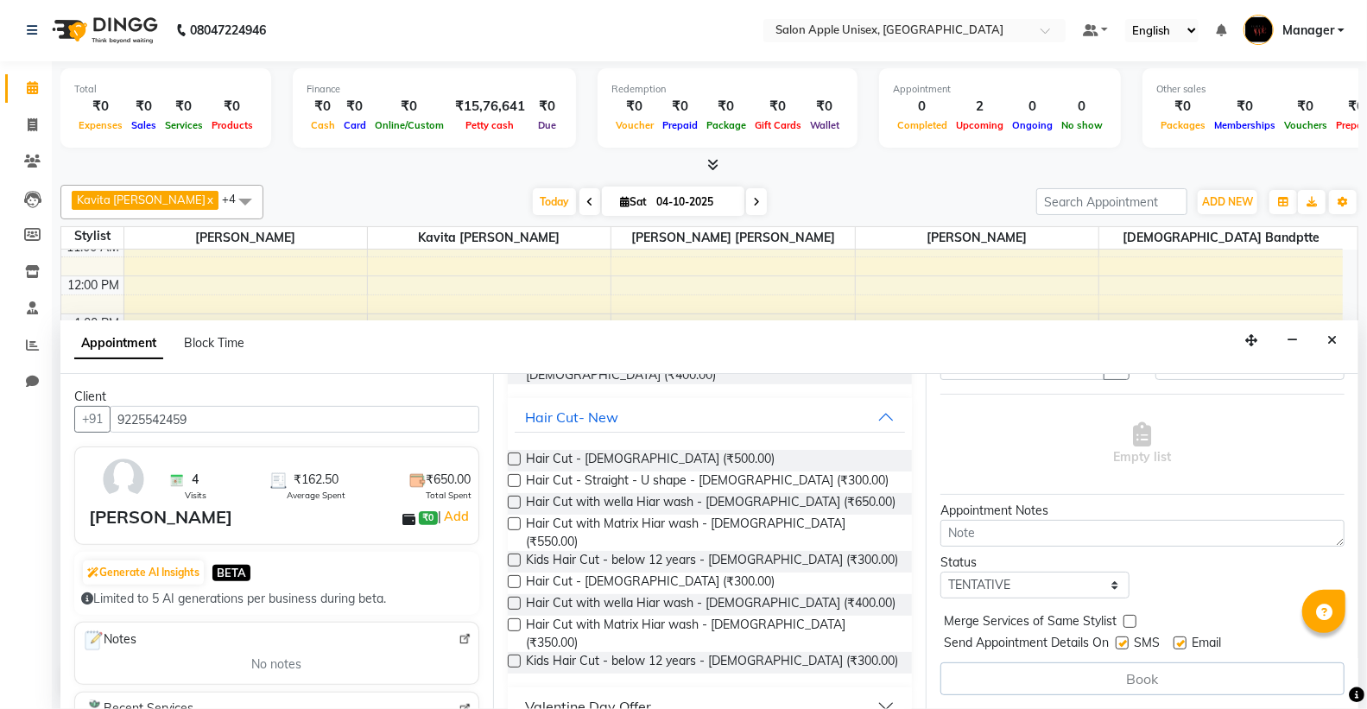
click at [511, 576] on div at bounding box center [513, 585] width 11 height 18
click at [511, 575] on label at bounding box center [514, 581] width 13 height 13
click at [511, 578] on input "checkbox" at bounding box center [513, 583] width 11 height 11
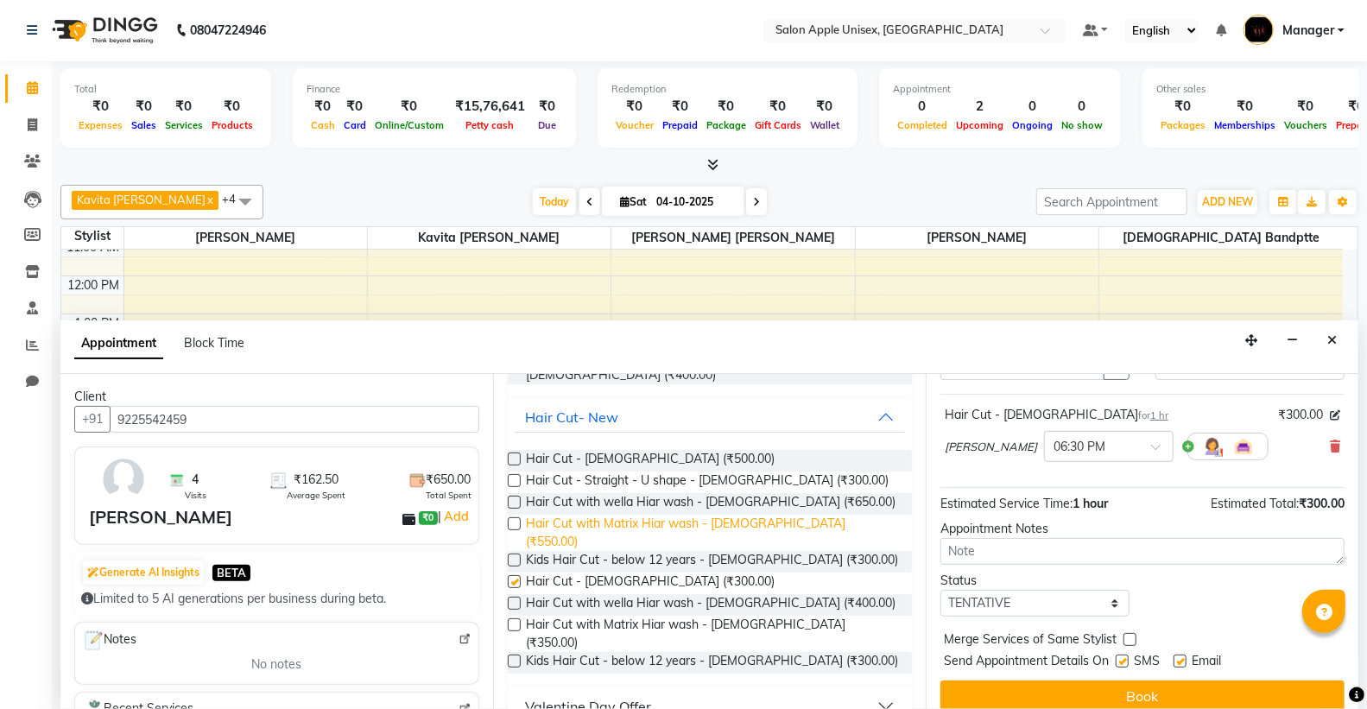
checkbox input "false"
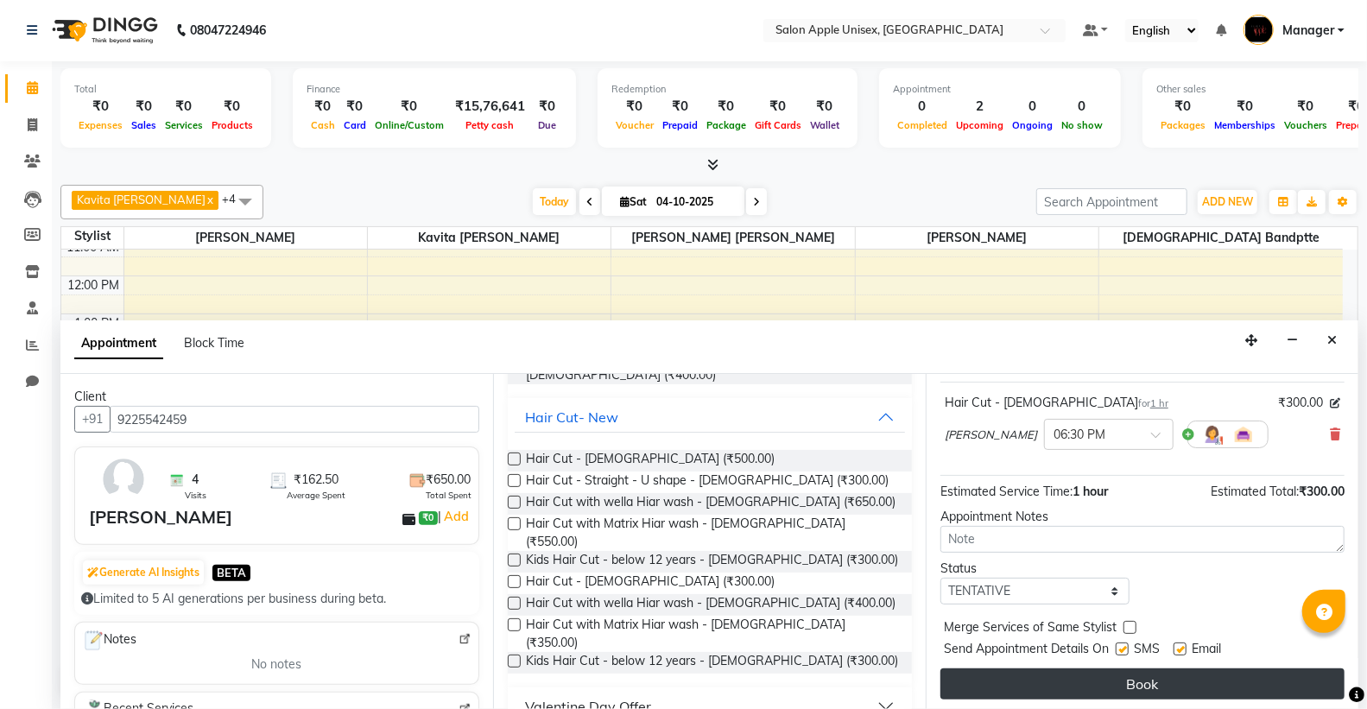
scroll to position [102, 0]
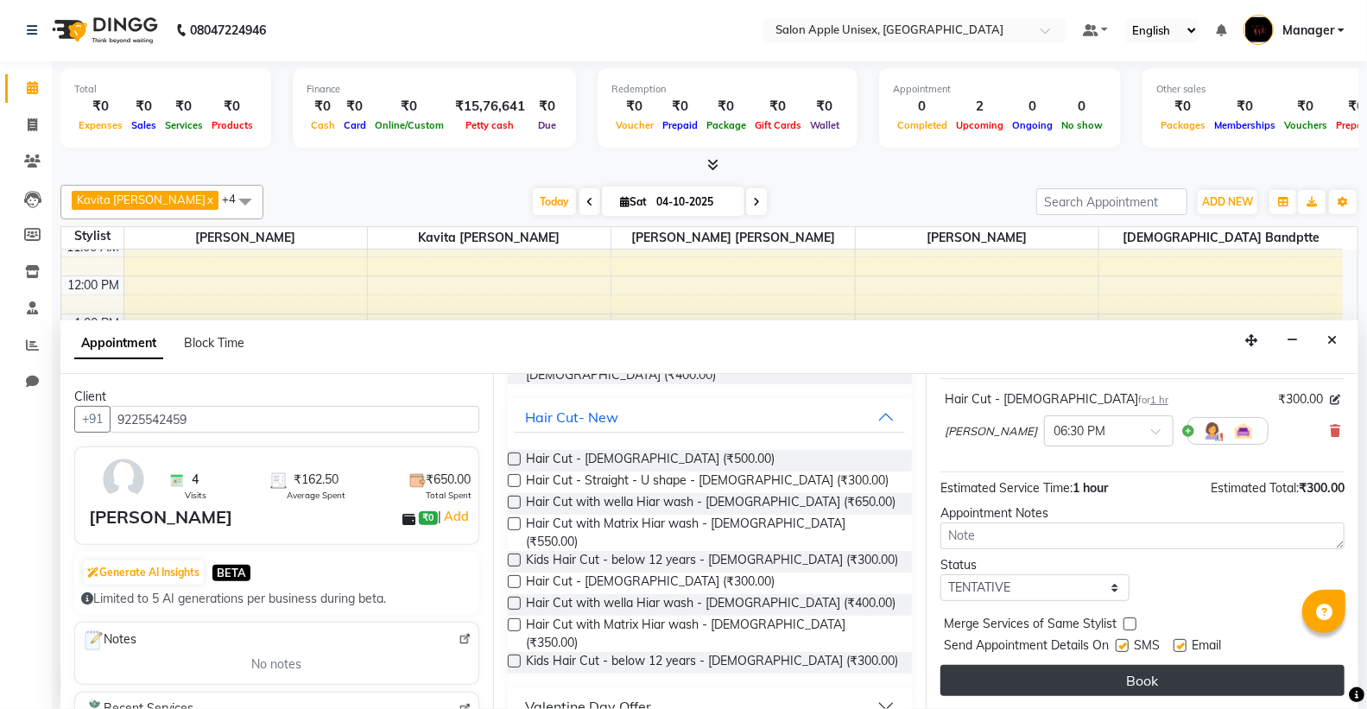
click at [1082, 682] on button "Book" at bounding box center [1143, 680] width 404 height 31
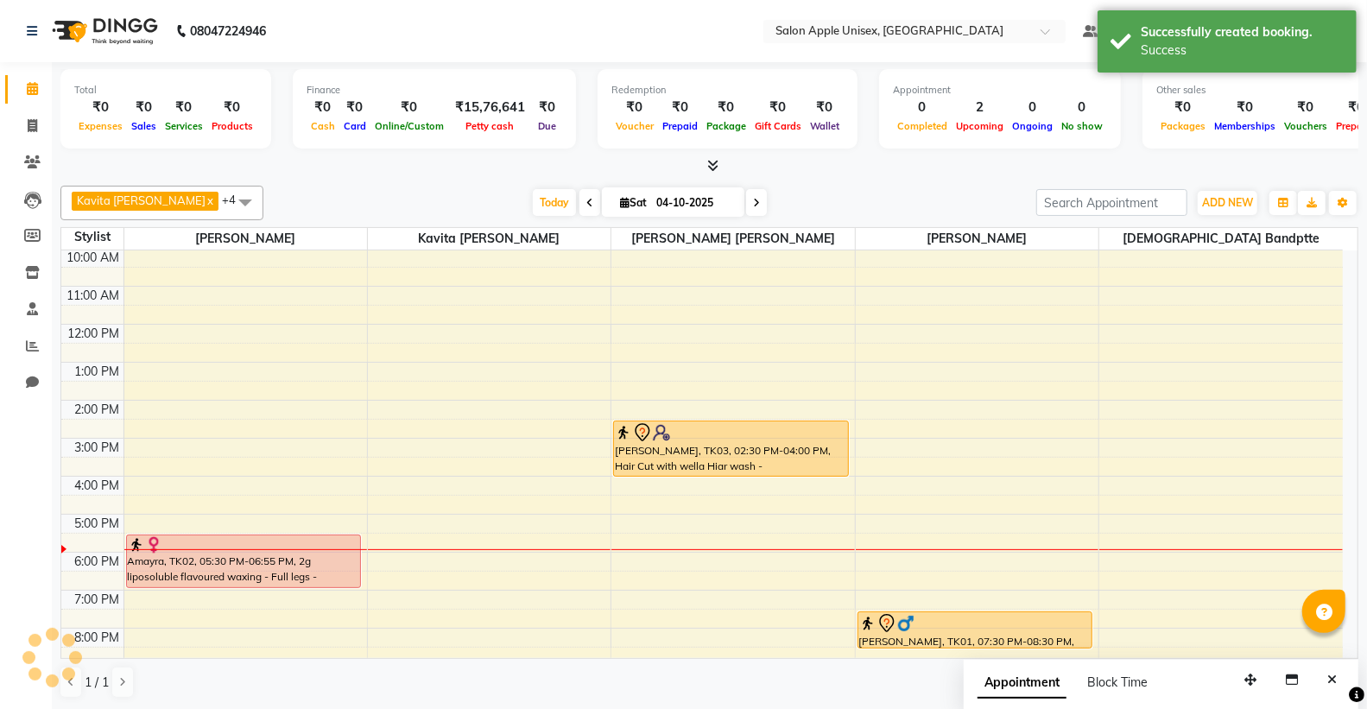
scroll to position [0, 0]
